Goal: Task Accomplishment & Management: Use online tool/utility

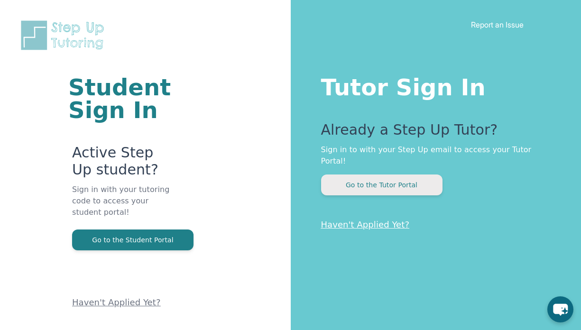
click at [344, 177] on button "Go to the Tutor Portal" at bounding box center [381, 185] width 121 height 21
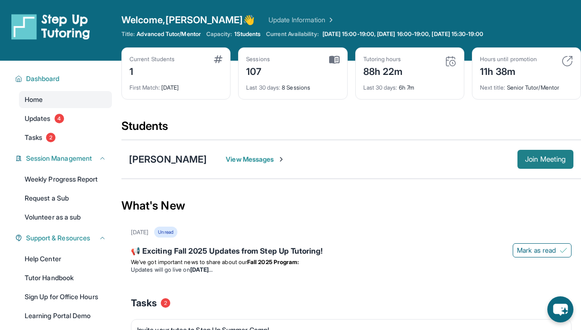
click at [547, 161] on span "Join Meeting" at bounding box center [545, 159] width 41 height 6
click at [567, 59] on img at bounding box center [566, 60] width 11 height 11
click at [548, 158] on span "Join Meeting" at bounding box center [545, 159] width 41 height 6
click at [551, 159] on span "Join Meeting" at bounding box center [545, 159] width 41 height 6
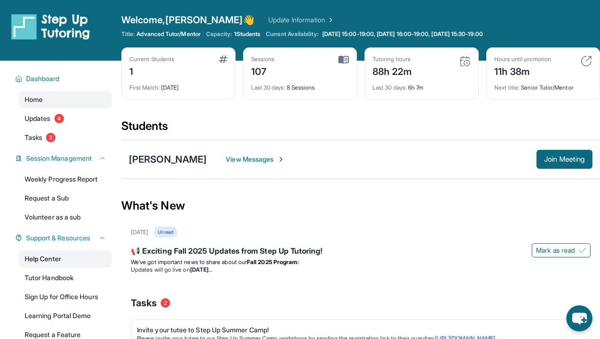
click at [37, 259] on link "Help Center" at bounding box center [65, 258] width 93 height 17
click at [549, 161] on span "Join Meeting" at bounding box center [564, 159] width 41 height 6
